Goal: Register for event/course

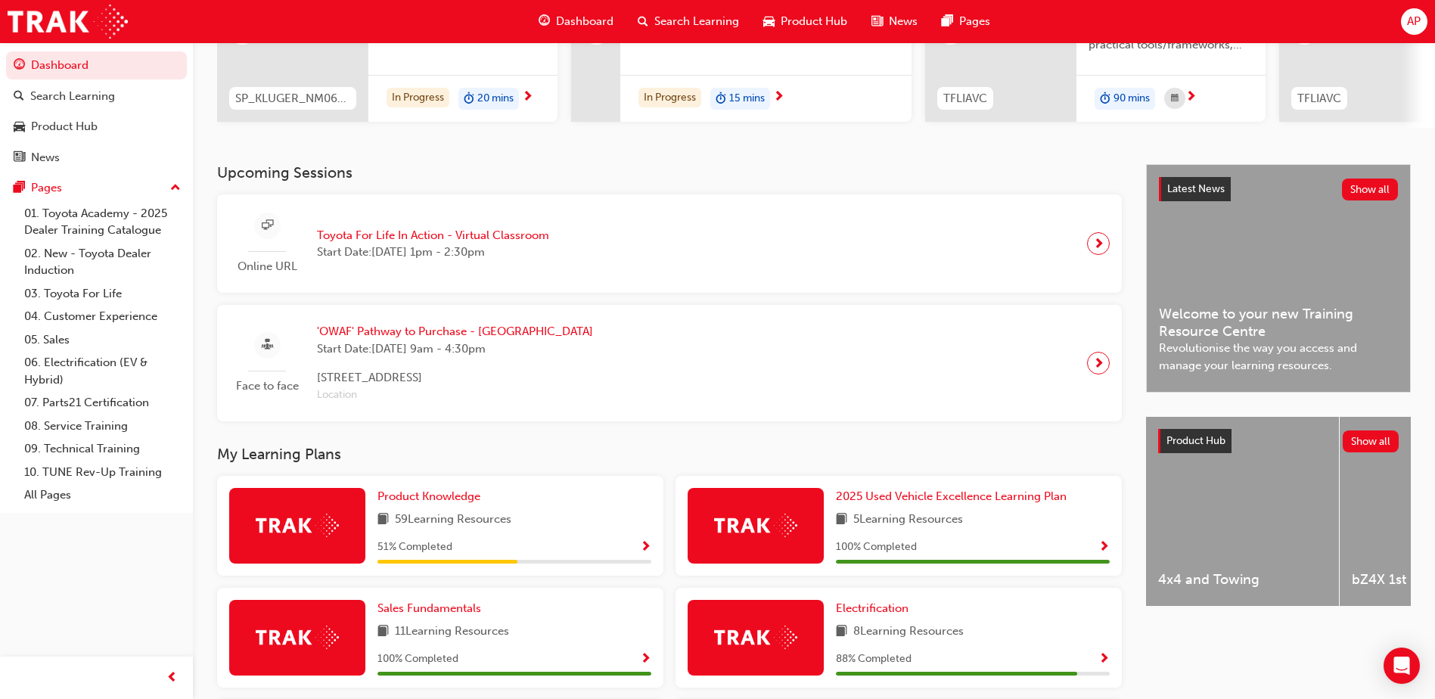
scroll to position [227, 0]
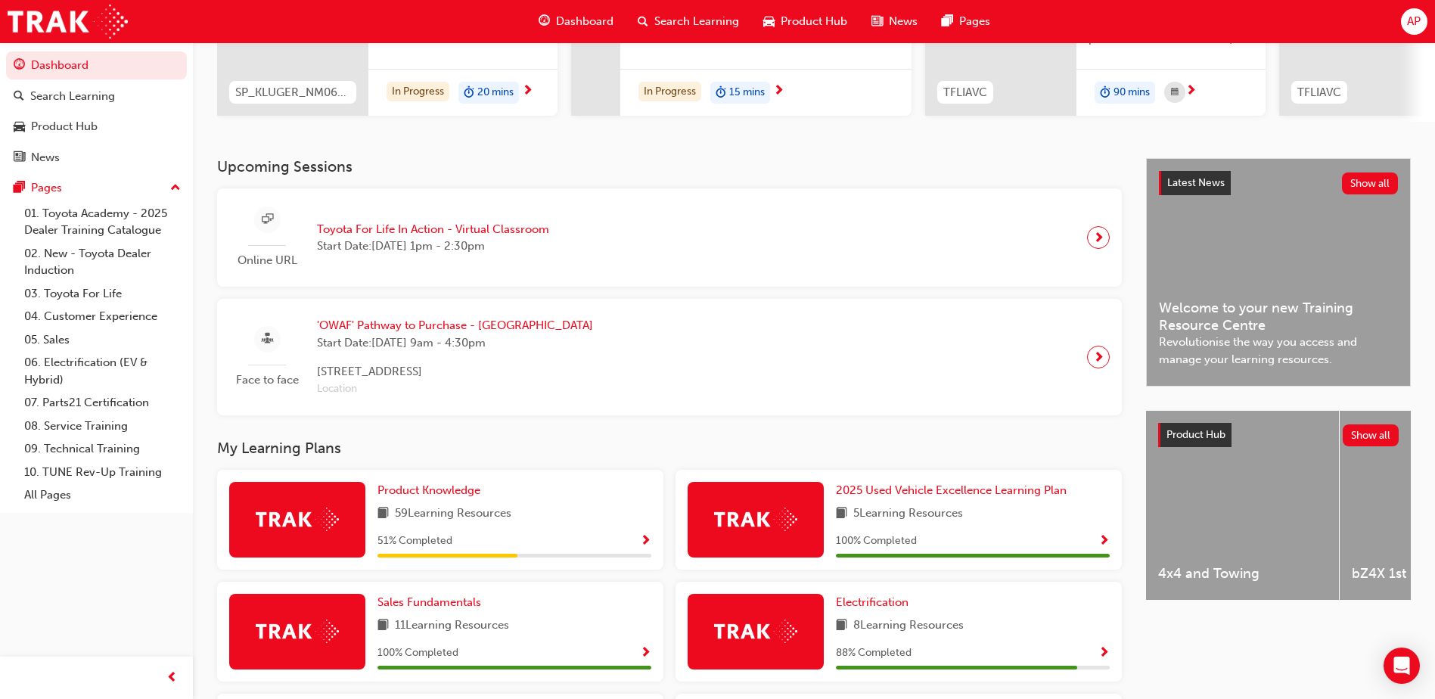
click at [602, 436] on div "Upcoming Sessions Online URL Toyota For Life In Action - Virtual Classroom Star…" at bounding box center [681, 605] width 929 height 895
click at [365, 393] on span "Location" at bounding box center [455, 388] width 276 height 17
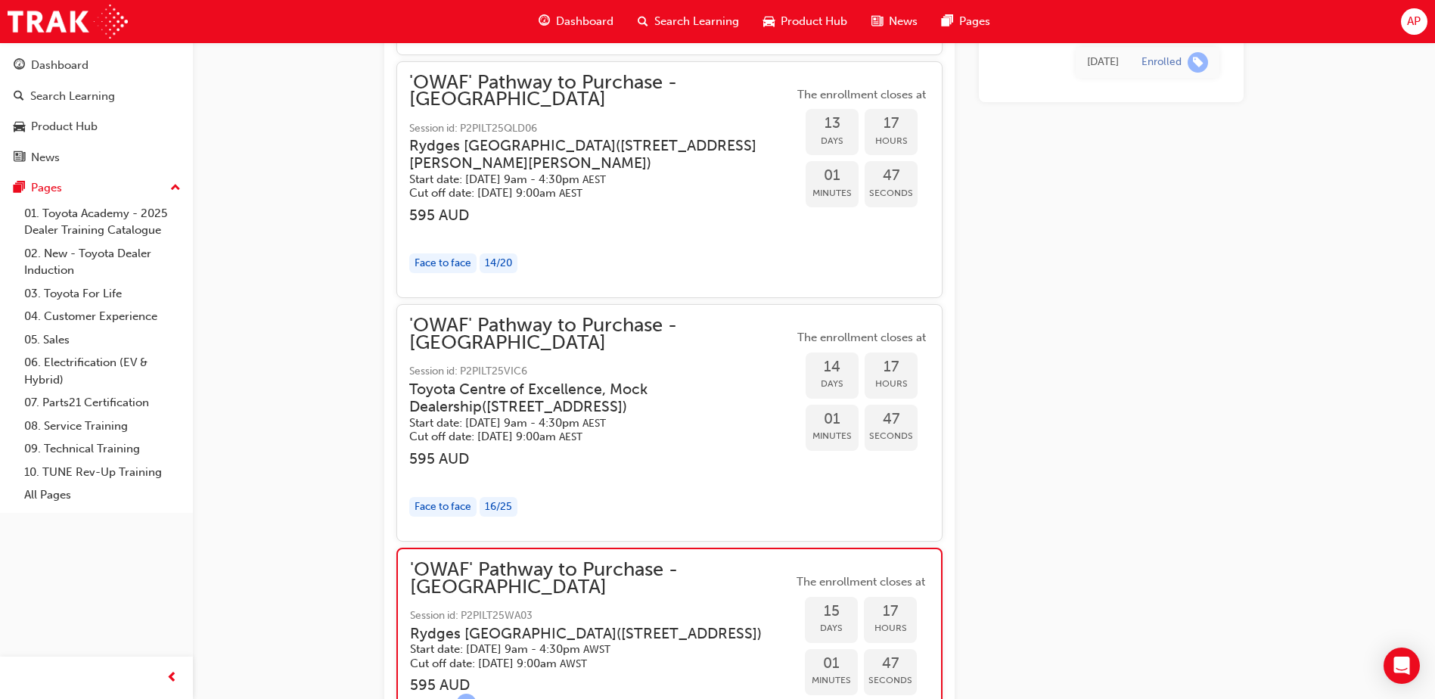
scroll to position [1821, 0]
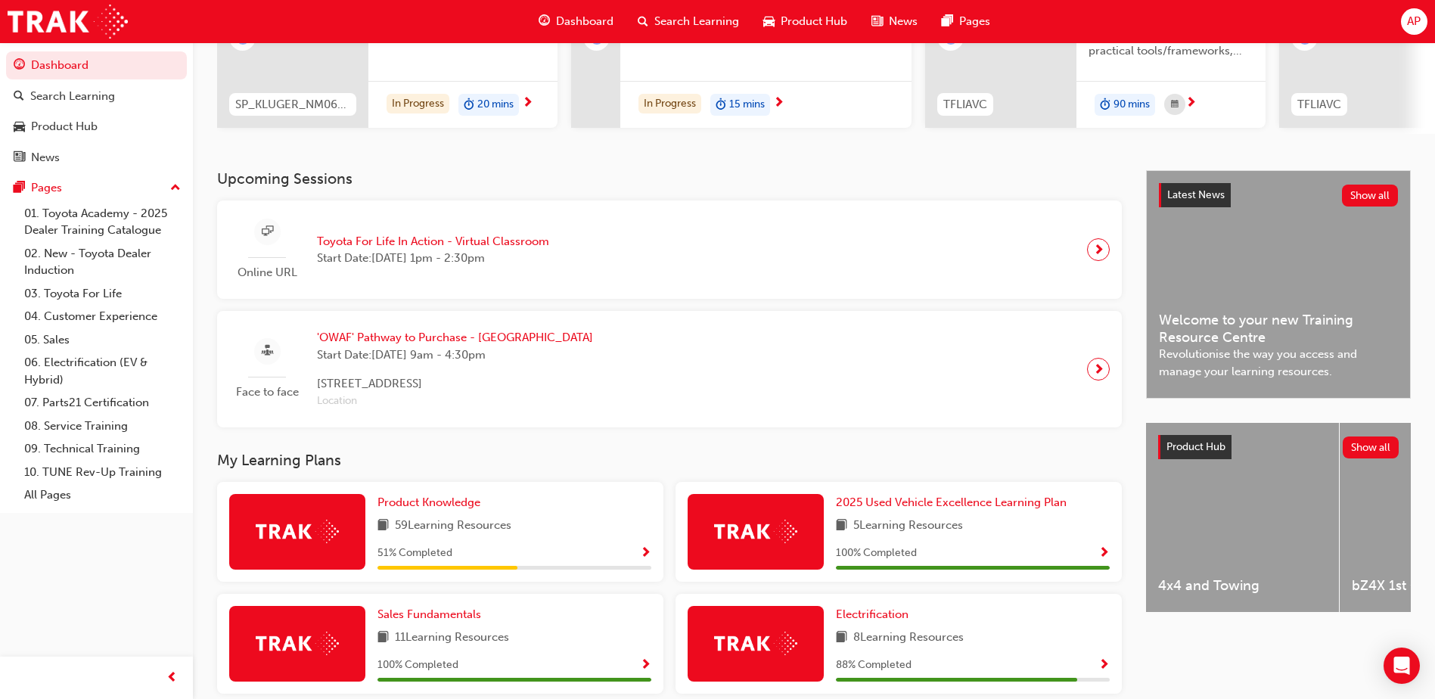
scroll to position [227, 0]
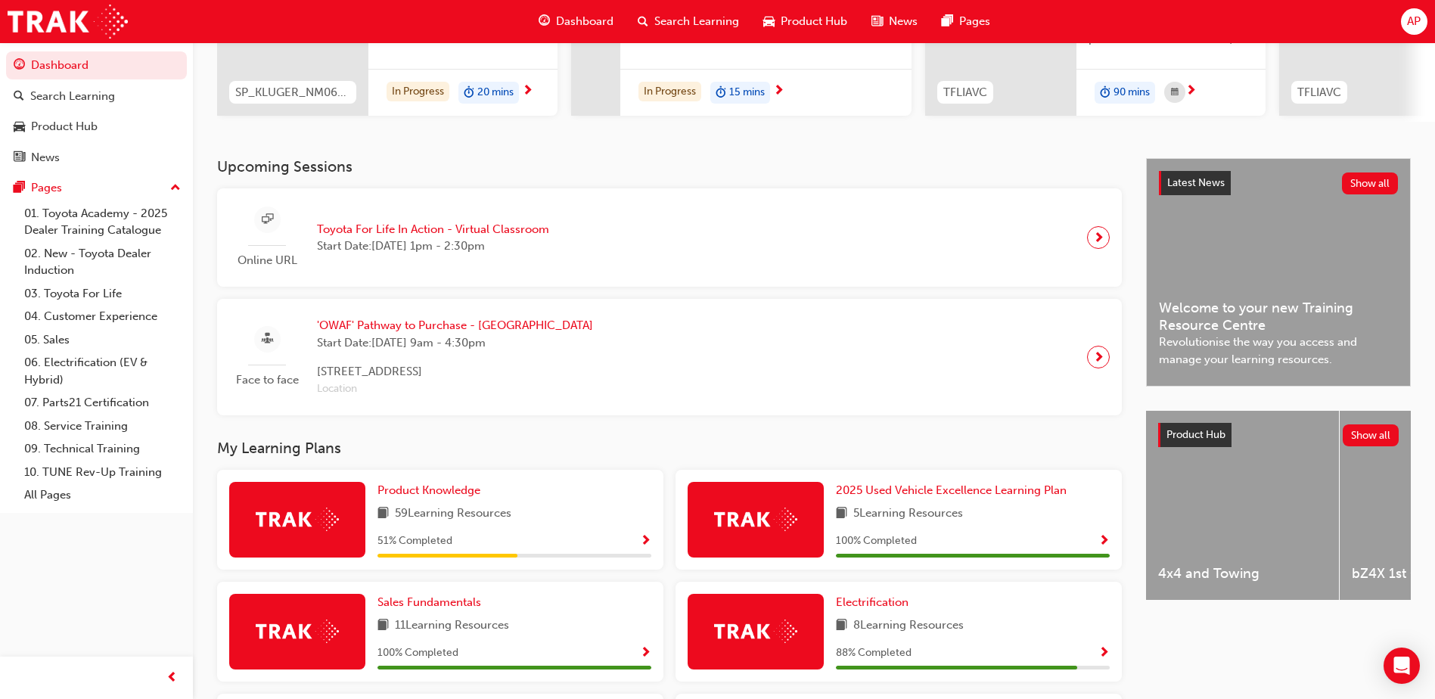
click at [992, 446] on h3 "My Learning Plans" at bounding box center [669, 447] width 905 height 17
click at [951, 414] on div "Face to face 'OWAF' Pathway to Purchase - [GEOGRAPHIC_DATA] Start Date: [DATE] …" at bounding box center [669, 357] width 905 height 116
click at [774, 367] on div "Face to face 'OWAF' Pathway to Purchase - [GEOGRAPHIC_DATA] Start Date: [DATE] …" at bounding box center [669, 357] width 880 height 92
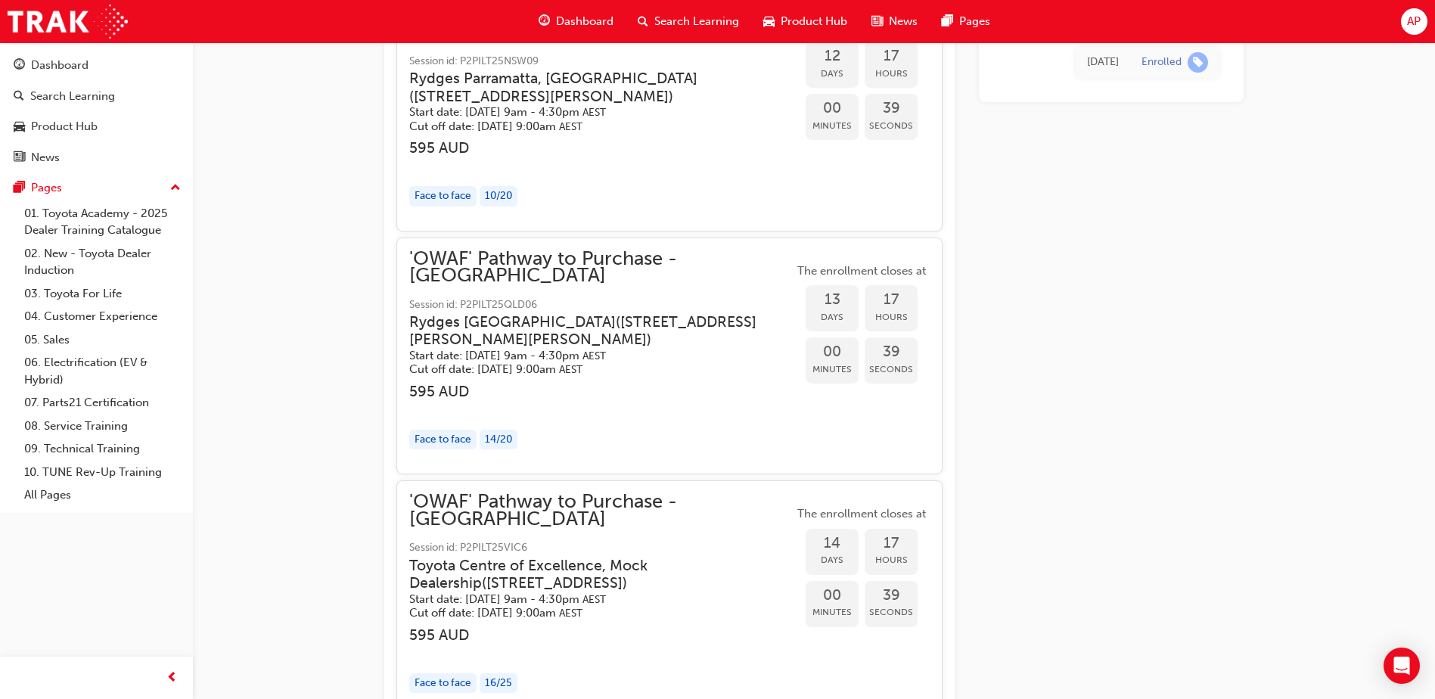
scroll to position [1631, 0]
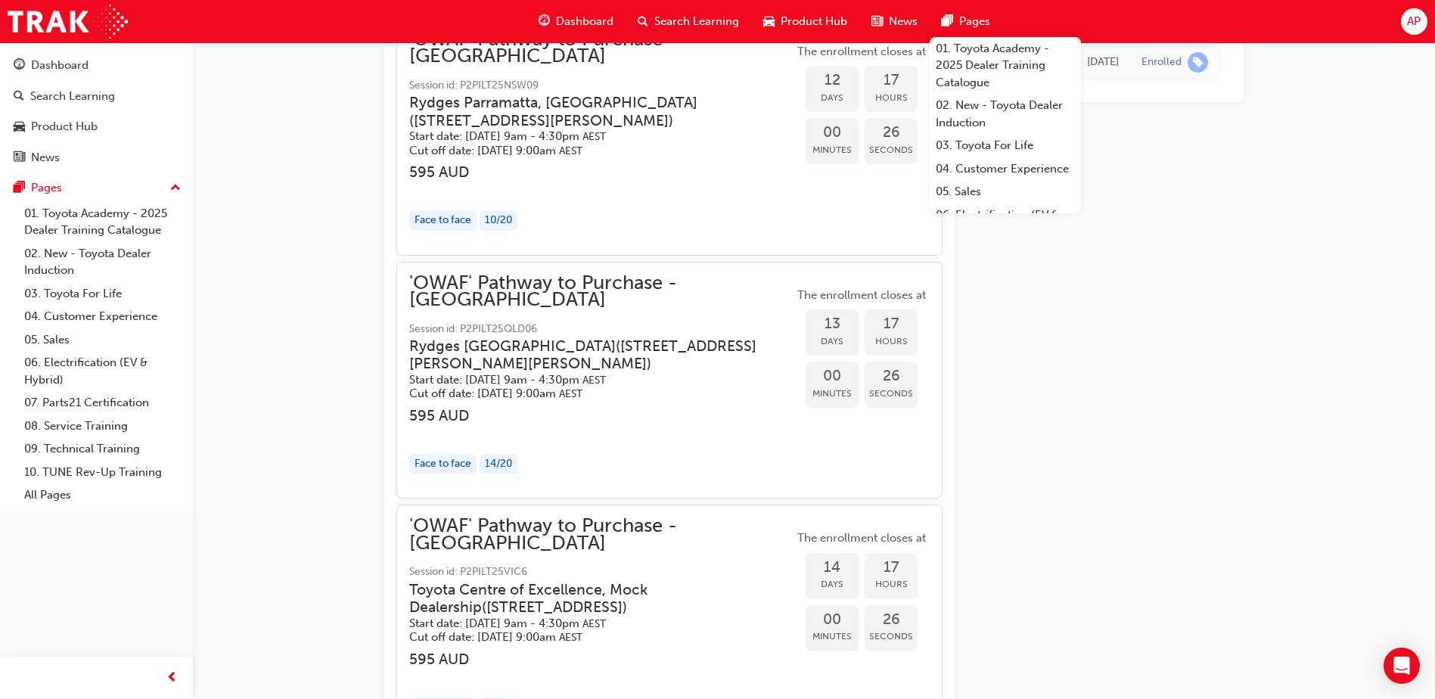
click at [297, 189] on div "'OWAF' Pathway to Purchase - Sales Consultant Immersion Training Instructor led…" at bounding box center [717, 180] width 1435 height 3623
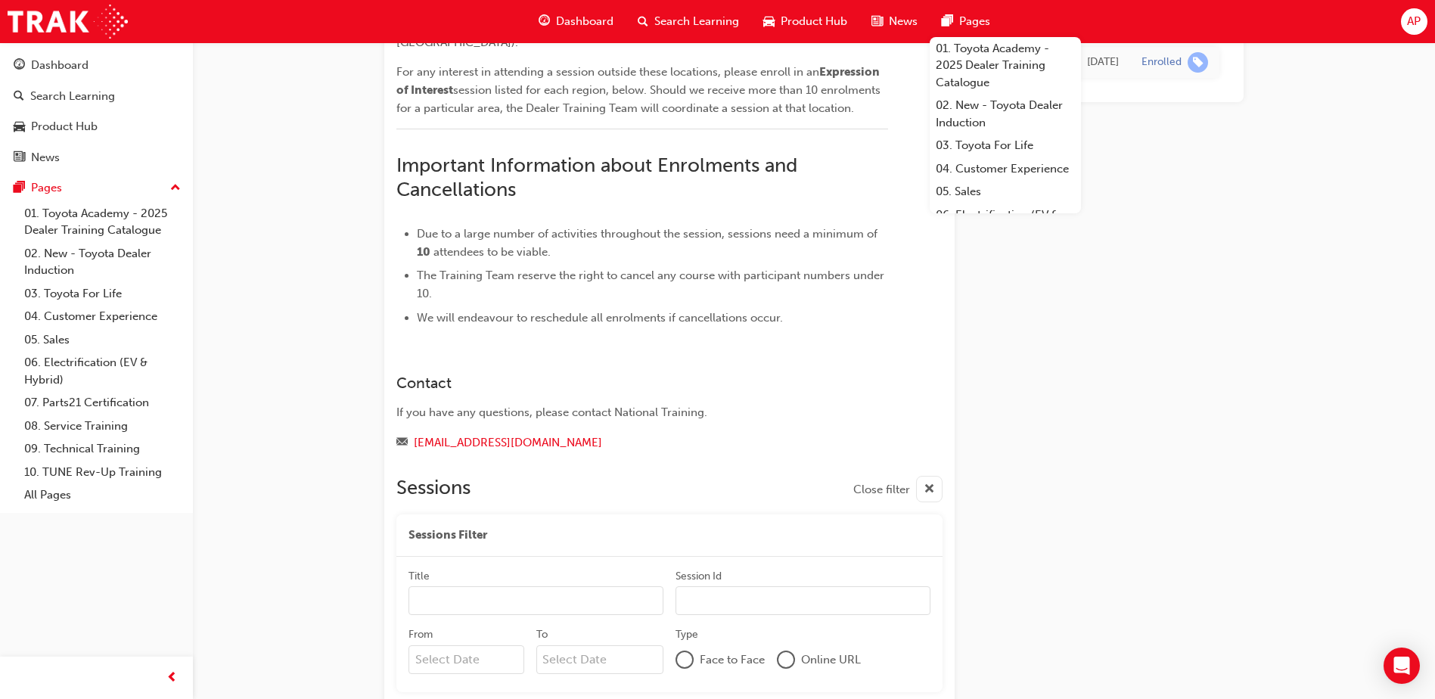
scroll to position [874, 0]
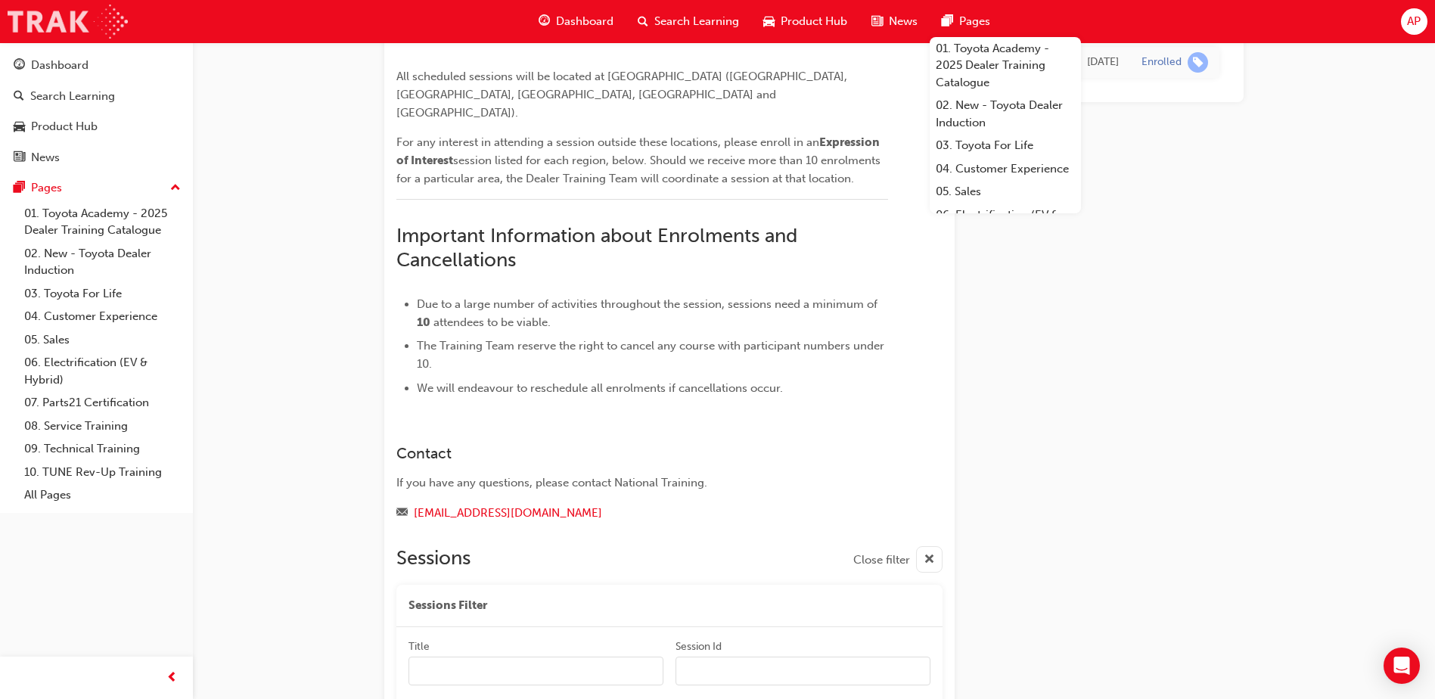
click at [57, 25] on img at bounding box center [68, 22] width 120 height 34
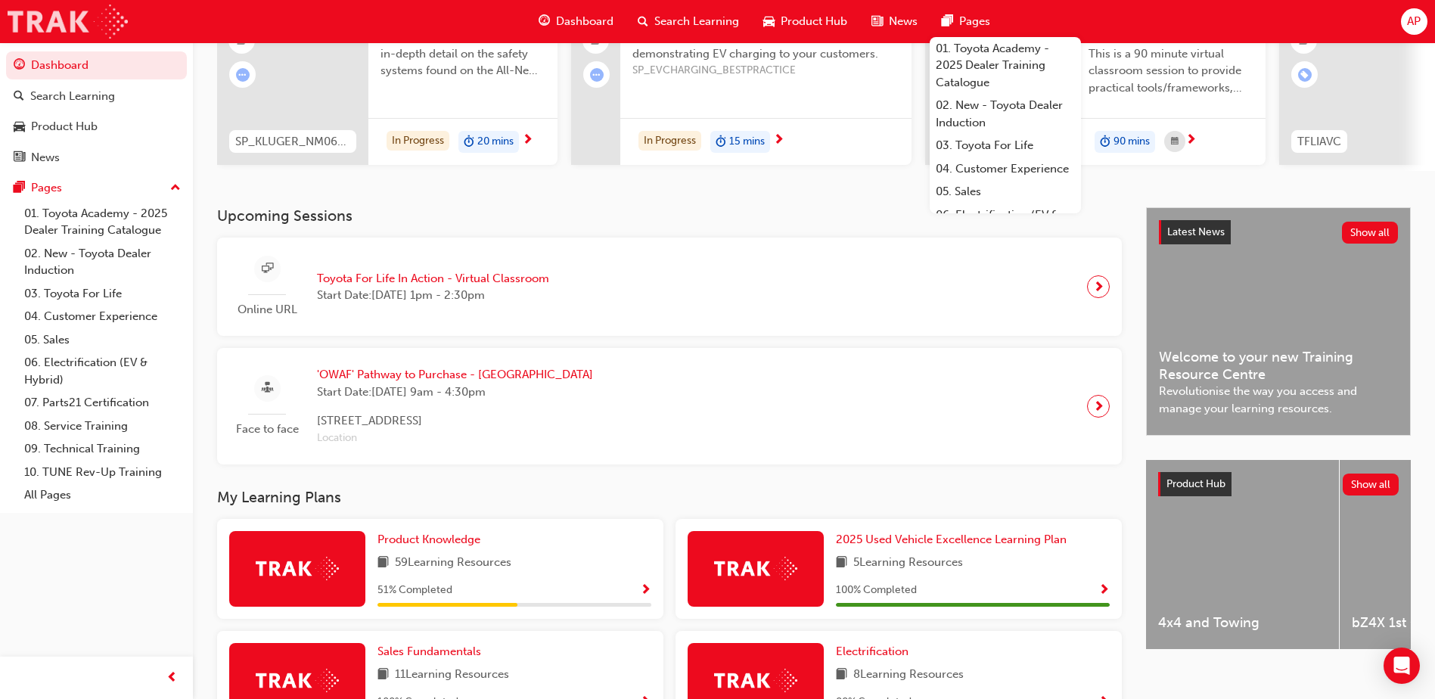
scroll to position [172, 0]
